Goal: Transaction & Acquisition: Purchase product/service

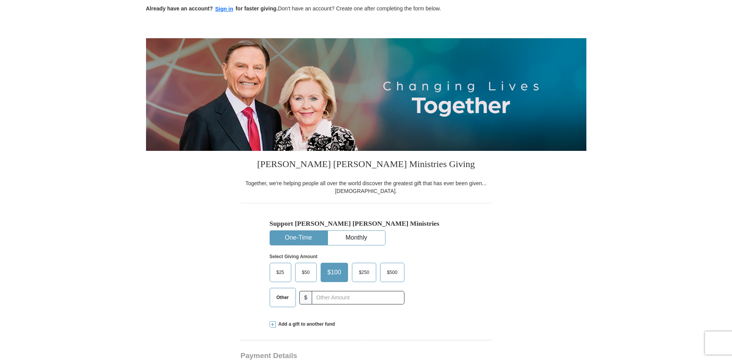
scroll to position [116, 0]
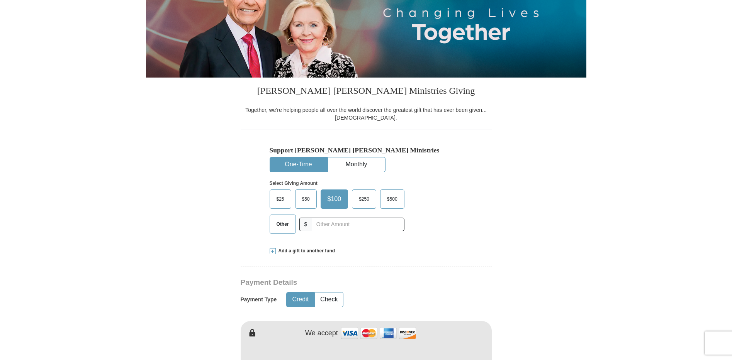
click at [282, 226] on span "Other" at bounding box center [283, 225] width 20 height 12
click at [0, 0] on input "Other" at bounding box center [0, 0] width 0 height 0
type input "90"
click at [385, 239] on div "$25 $50 $100 $250 $500 Other $ 90" at bounding box center [335, 215] width 131 height 50
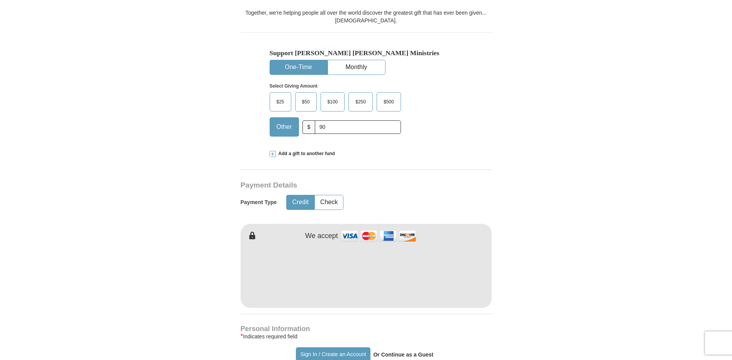
scroll to position [232, 0]
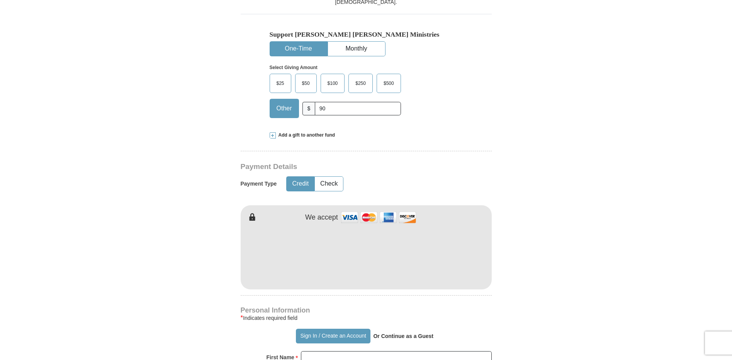
click at [206, 260] on form "Already have an account? Sign in for faster giving. Don't have an account? Crea…" at bounding box center [366, 273] width 440 height 948
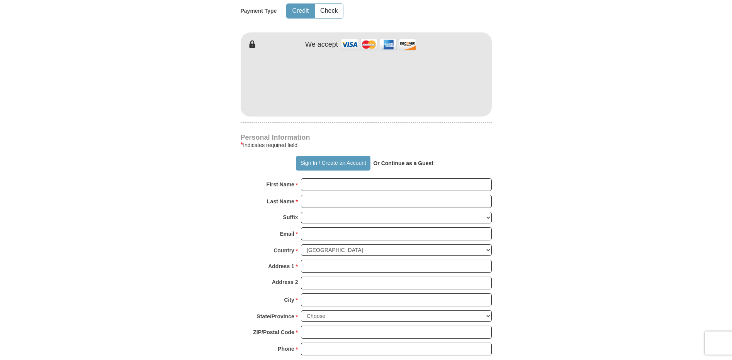
scroll to position [425, 0]
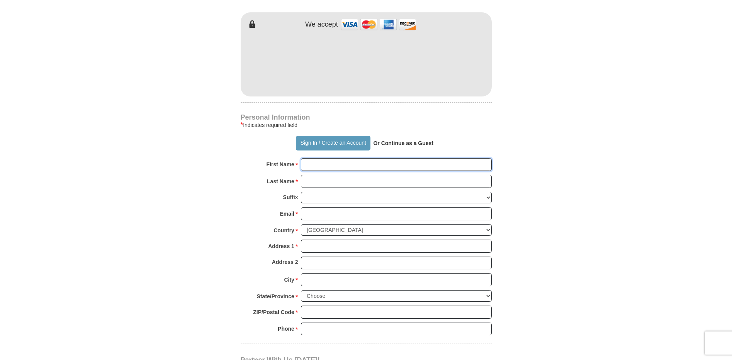
click at [326, 165] on input "First Name *" at bounding box center [396, 164] width 191 height 13
type input "[PERSON_NAME]"
click at [333, 181] on input "Last Name *" at bounding box center [396, 181] width 191 height 13
type input "[PERSON_NAME]"
click at [326, 214] on input "Email *" at bounding box center [396, 213] width 191 height 13
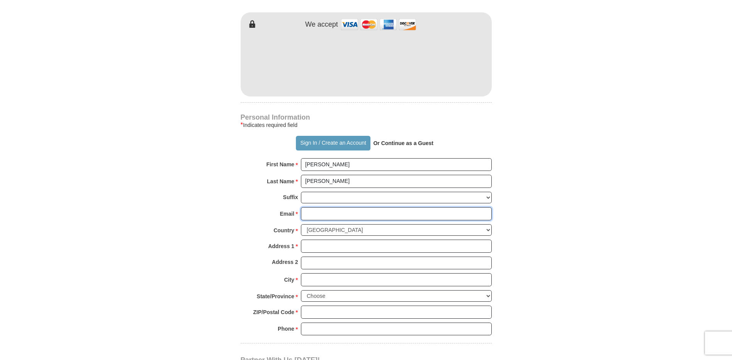
type input "[EMAIL_ADDRESS][DOMAIN_NAME]"
type input "[STREET_ADDRESS][PERSON_NAME]"
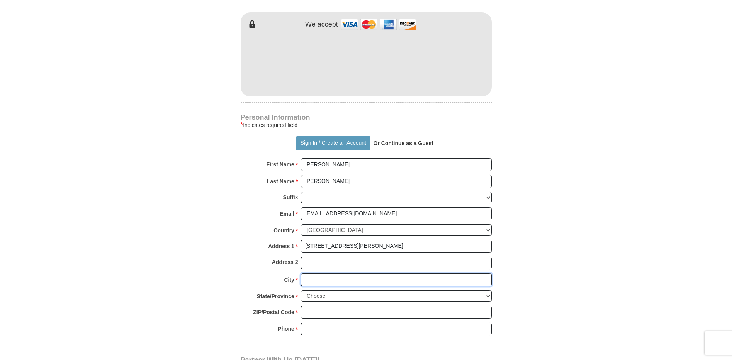
type input "CLOQUET"
select select "MN"
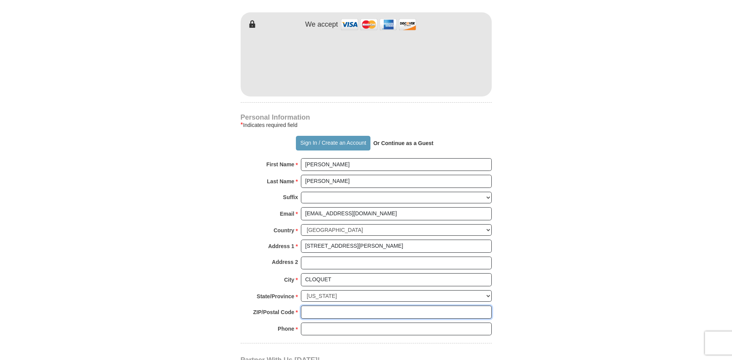
type input "55720"
type input "2188794346"
click at [345, 213] on input "[EMAIL_ADDRESS][DOMAIN_NAME]" at bounding box center [396, 213] width 191 height 13
type input "[EMAIL_ADDRESS][DOMAIN_NAME]"
click at [230, 224] on form "Already have an account? Sign in for faster giving. Don't have an account? Crea…" at bounding box center [366, 80] width 440 height 948
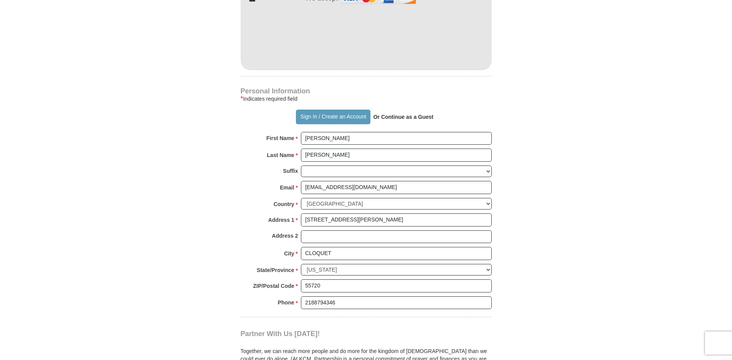
scroll to position [464, 0]
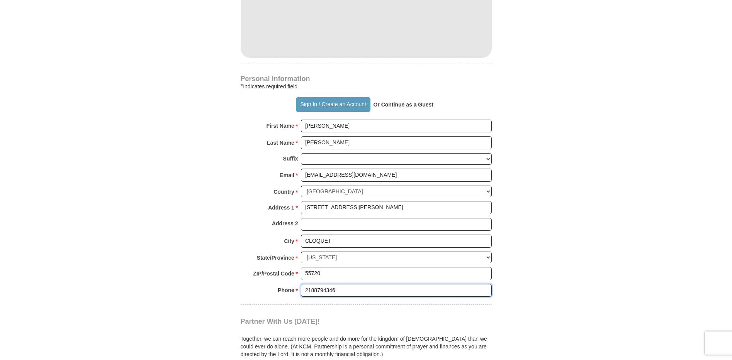
drag, startPoint x: 348, startPoint y: 290, endPoint x: 285, endPoint y: 295, distance: 63.5
click at [285, 295] on div "Phone * * 2188794346 Please enter Phone Number Please enter Phone" at bounding box center [366, 292] width 251 height 17
type input "2185915092"
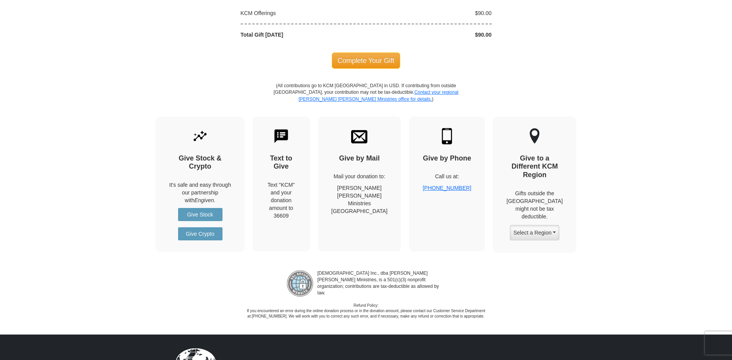
scroll to position [734, 0]
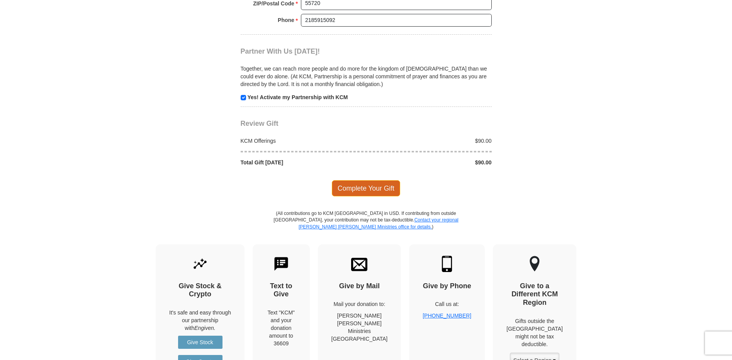
click at [353, 187] on span "Complete Your Gift" at bounding box center [366, 188] width 68 height 16
